Goal: Book appointment/travel/reservation

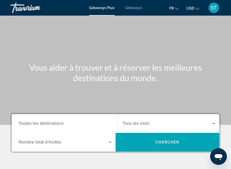
click at [46, 130] on div "Search widget" at bounding box center [65, 123] width 93 height 15
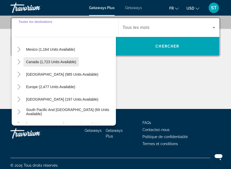
scroll to position [34, 0]
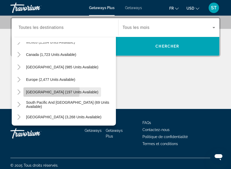
click at [51, 91] on span "[GEOGRAPHIC_DATA] (197 units available)" at bounding box center [62, 92] width 72 height 4
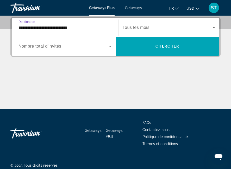
click at [62, 28] on input "**********" at bounding box center [65, 28] width 93 height 6
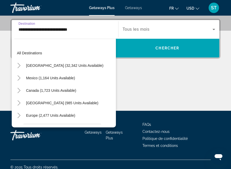
scroll to position [44, 0]
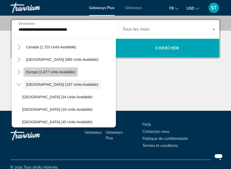
click at [45, 68] on span "Search widget" at bounding box center [50, 72] width 54 height 13
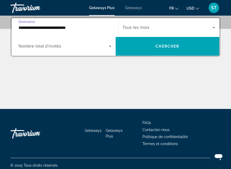
click at [50, 28] on input "**********" at bounding box center [65, 28] width 93 height 6
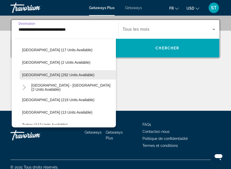
scroll to position [224, 0]
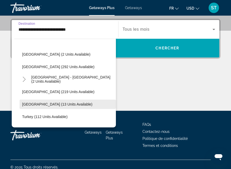
click at [50, 103] on span "[GEOGRAPHIC_DATA] (13 units available)" at bounding box center [57, 104] width 70 height 4
type input "**********"
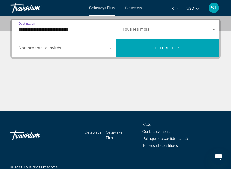
scroll to position [96, 0]
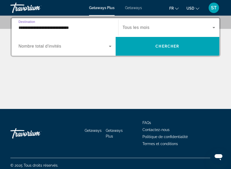
click at [138, 29] on span "Tous les mois" at bounding box center [136, 27] width 27 height 4
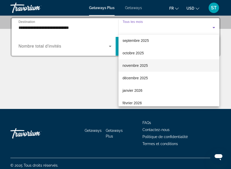
scroll to position [15, 0]
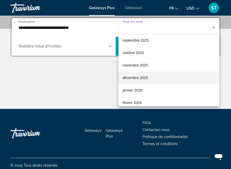
click at [131, 79] on span "décembre 2025" at bounding box center [135, 78] width 25 height 6
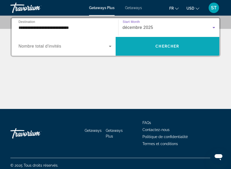
click at [154, 51] on span "Search widget" at bounding box center [168, 46] width 104 height 13
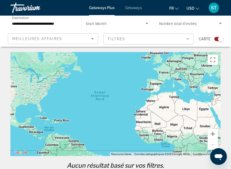
click at [105, 25] on span "Start Month" at bounding box center [96, 24] width 21 height 4
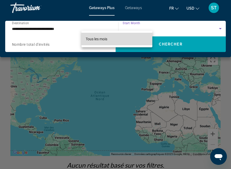
click at [103, 38] on span "Tous les mois" at bounding box center [97, 39] width 22 height 4
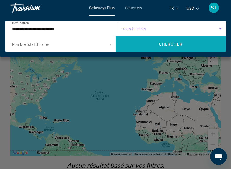
click at [164, 44] on span "Chercher" at bounding box center [171, 44] width 24 height 4
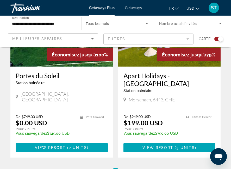
scroll to position [170, 0]
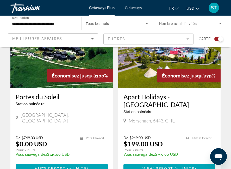
click at [74, 64] on img "Main content" at bounding box center [61, 45] width 103 height 83
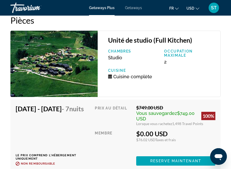
scroll to position [1091, 0]
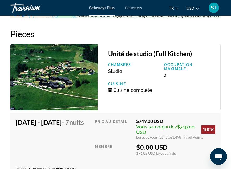
click at [135, 8] on span "Getaways" at bounding box center [133, 8] width 17 height 4
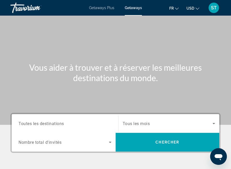
click at [69, 123] on input "Destination Toutes les destinations" at bounding box center [65, 124] width 93 height 6
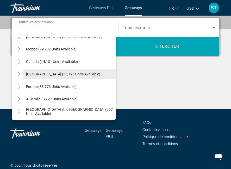
scroll to position [24, 0]
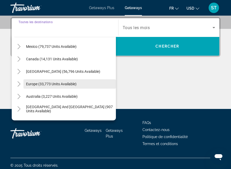
click at [50, 85] on span "Europe (33,773 units available)" at bounding box center [51, 84] width 51 height 4
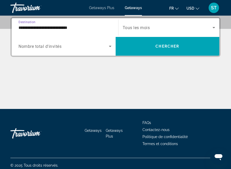
click at [51, 30] on input "**********" at bounding box center [65, 28] width 93 height 6
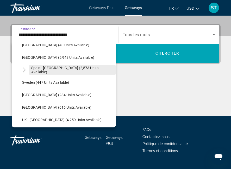
scroll to position [285, 0]
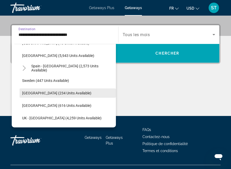
click at [50, 96] on span "Search widget" at bounding box center [68, 93] width 96 height 13
type input "**********"
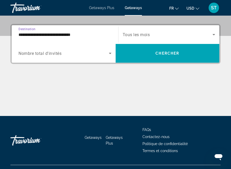
scroll to position [96, 0]
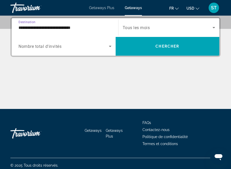
click at [146, 25] on span "Search widget" at bounding box center [168, 27] width 90 height 6
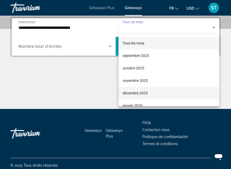
click at [137, 90] on span "décembre 2025" at bounding box center [135, 93] width 25 height 6
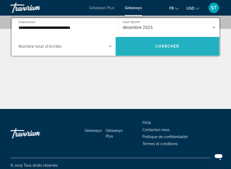
click at [154, 50] on span "Search widget" at bounding box center [168, 46] width 104 height 13
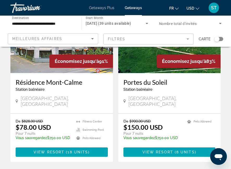
scroll to position [83, 0]
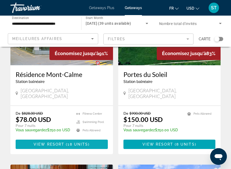
click at [58, 142] on span "Main content" at bounding box center [62, 144] width 92 height 13
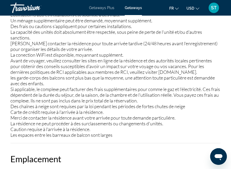
scroll to position [805, 0]
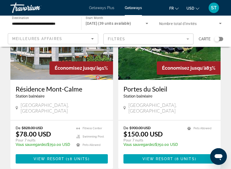
scroll to position [66, 0]
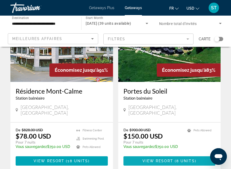
click at [171, 155] on span "Main content" at bounding box center [170, 161] width 92 height 13
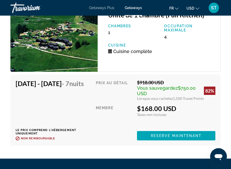
scroll to position [1367, 0]
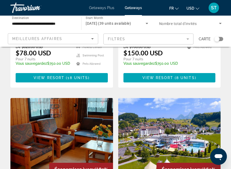
scroll to position [152, 0]
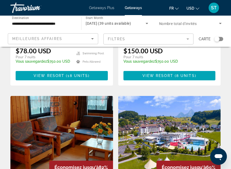
click at [109, 20] on div "[DATE] (39 units available)" at bounding box center [117, 23] width 62 height 15
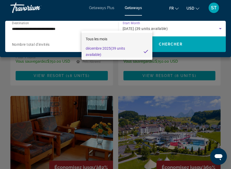
click at [107, 40] on span "Tous les mois" at bounding box center [97, 39] width 22 height 4
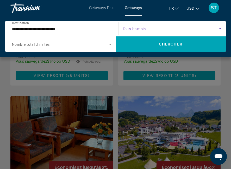
click at [137, 28] on span "Tous les mois" at bounding box center [134, 29] width 23 height 4
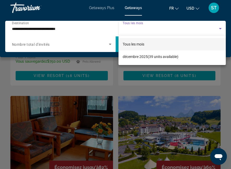
click at [220, 28] on div at bounding box center [115, 84] width 231 height 169
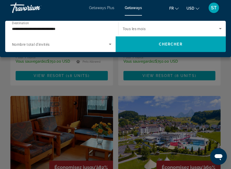
click at [153, 113] on div "Main content" at bounding box center [115, 84] width 231 height 169
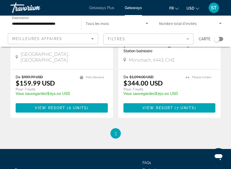
scroll to position [312, 0]
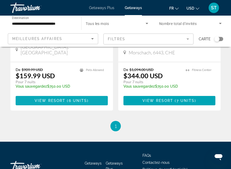
click at [84, 99] on span "6 units" at bounding box center [78, 101] width 19 height 4
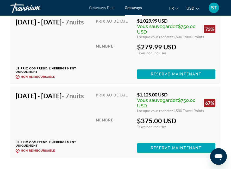
scroll to position [1878, 0]
